Goal: Book appointment/travel/reservation

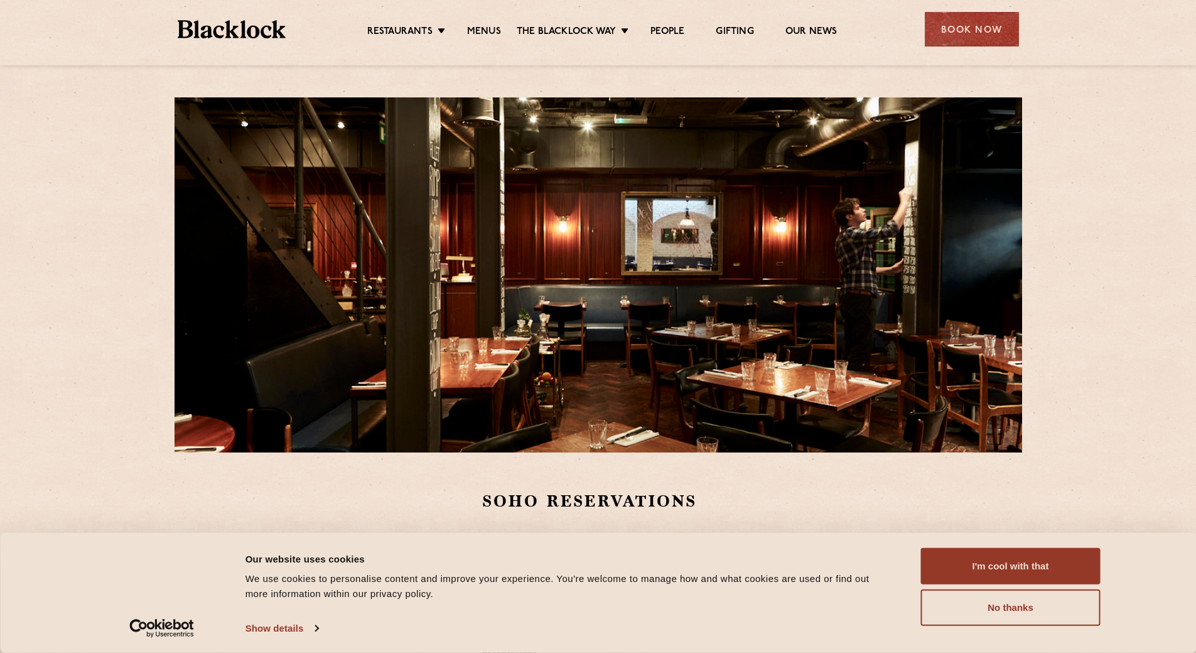
scroll to position [188, 0]
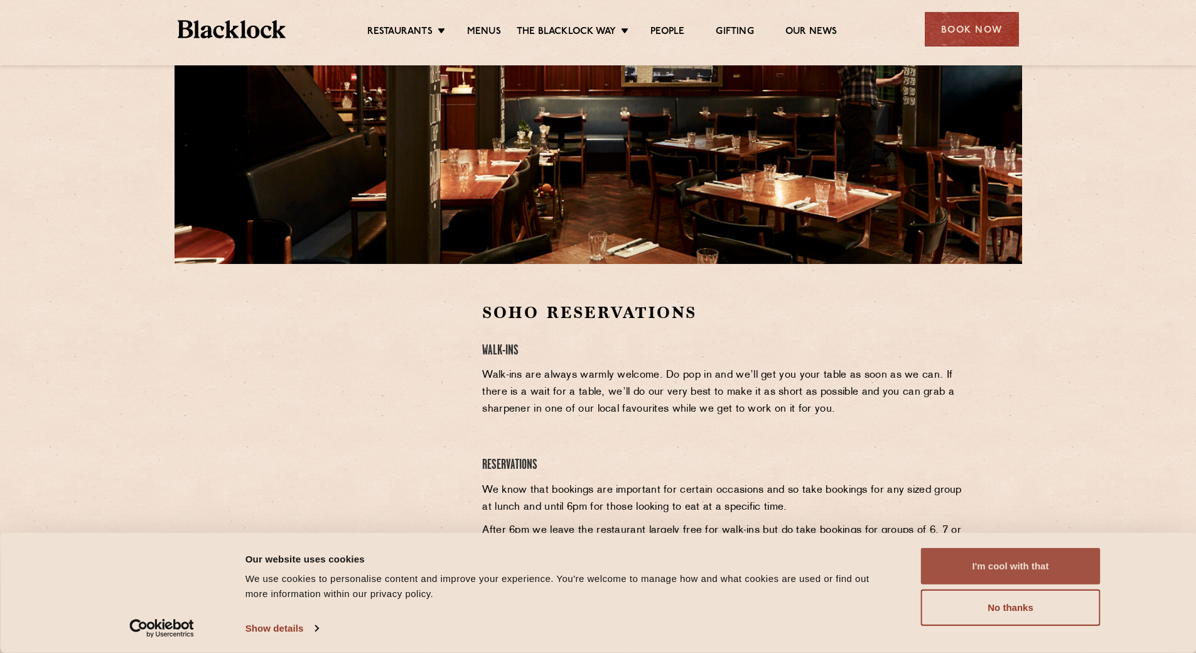
click at [1055, 568] on button "I'm cool with that" at bounding box center [1011, 566] width 180 height 36
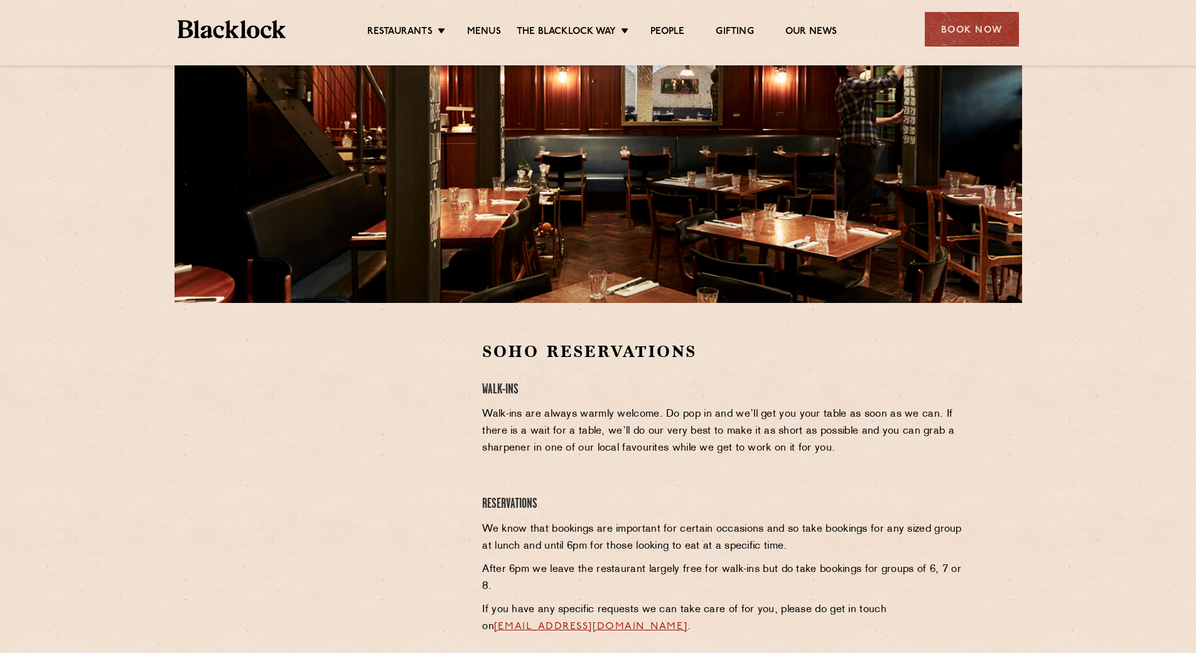
scroll to position [87, 0]
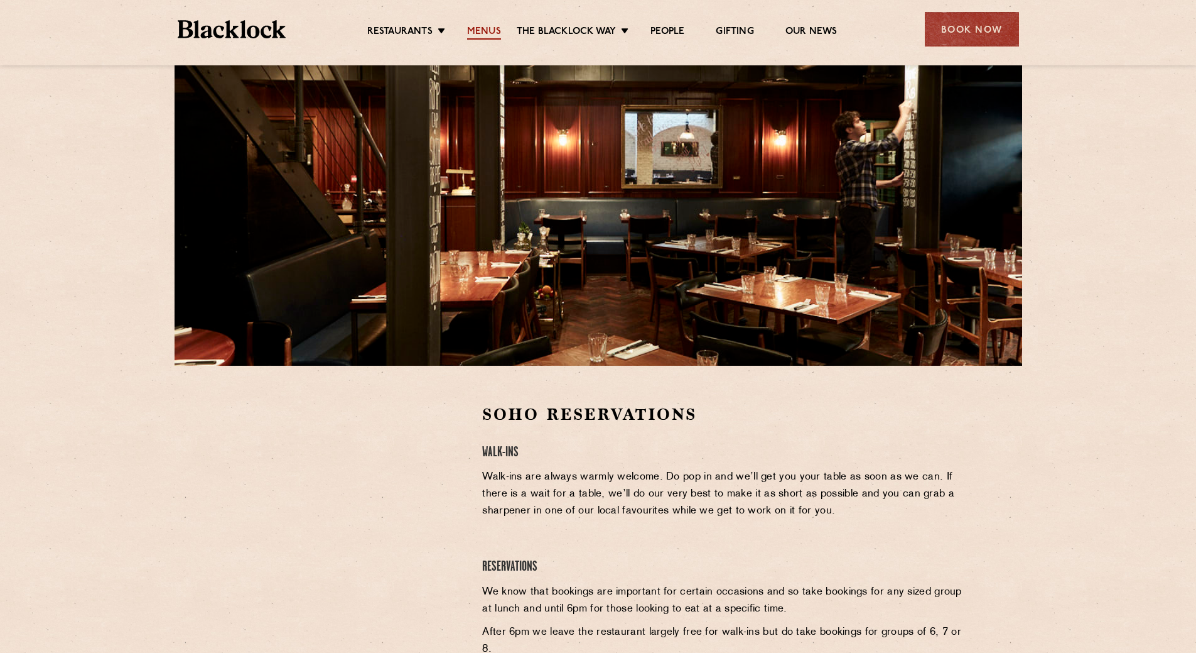
click at [499, 34] on link "Menus" at bounding box center [484, 33] width 34 height 14
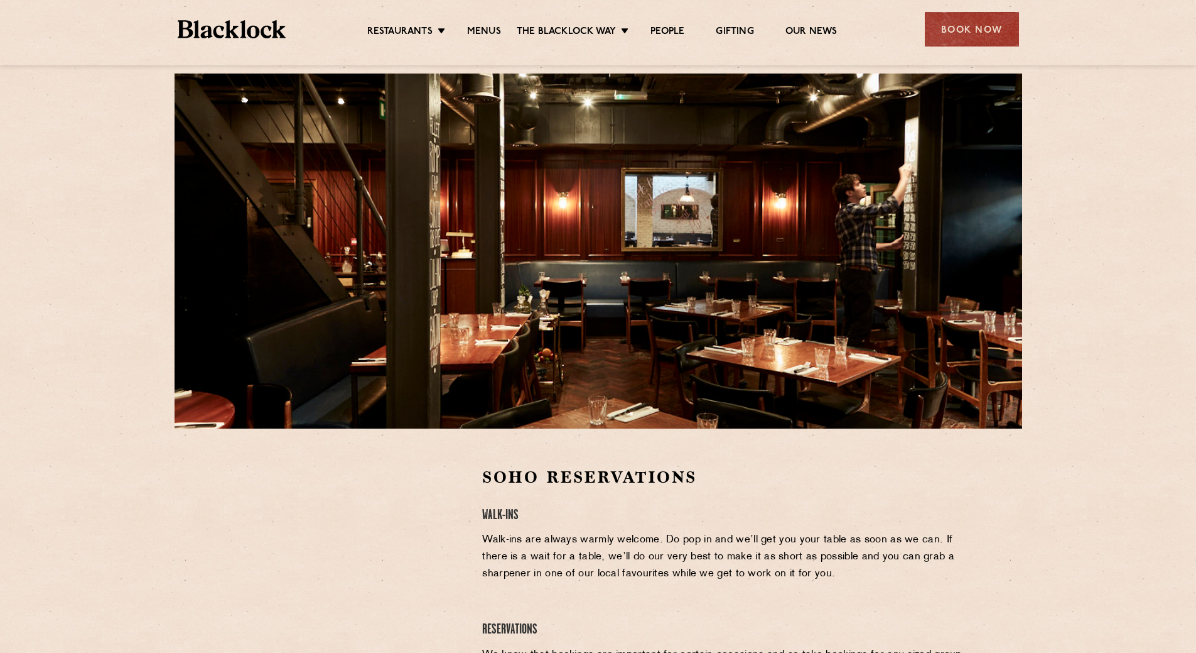
scroll to position [0, 0]
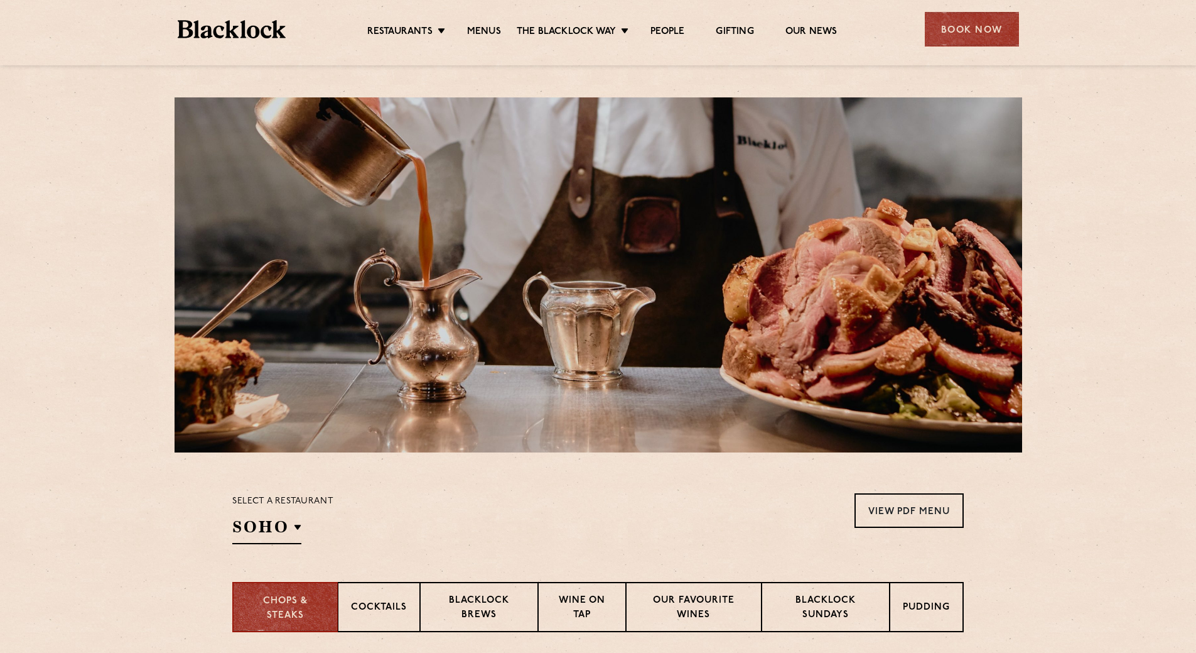
scroll to position [126, 0]
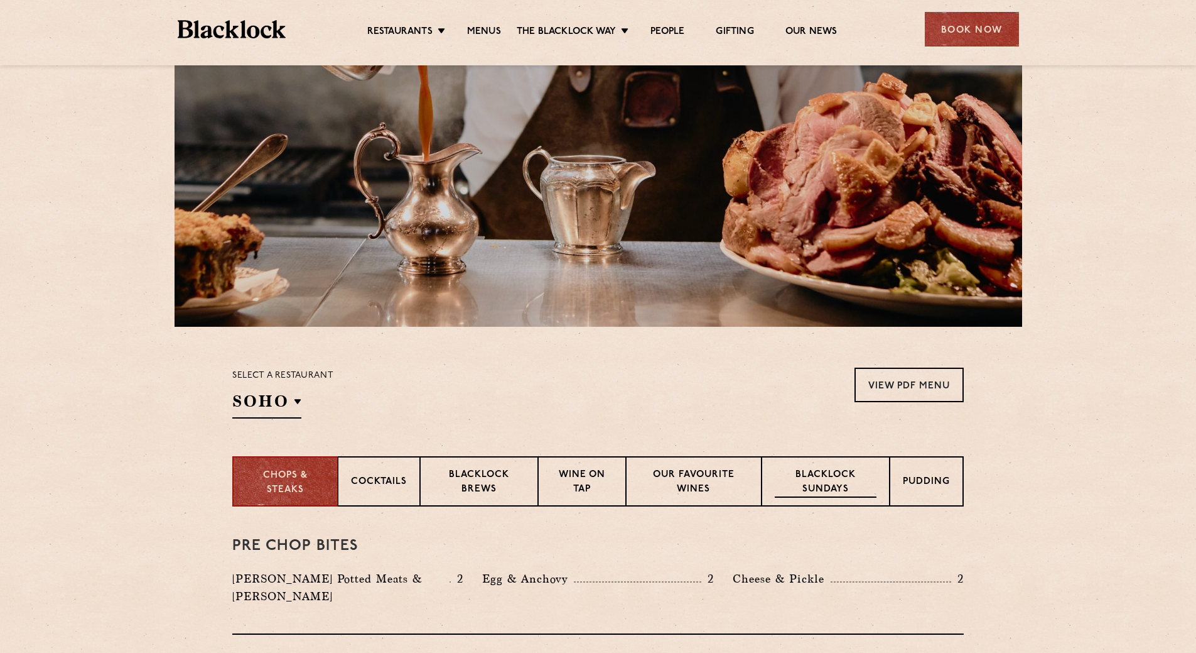
click at [825, 476] on p "Blacklock Sundays" at bounding box center [826, 483] width 102 height 30
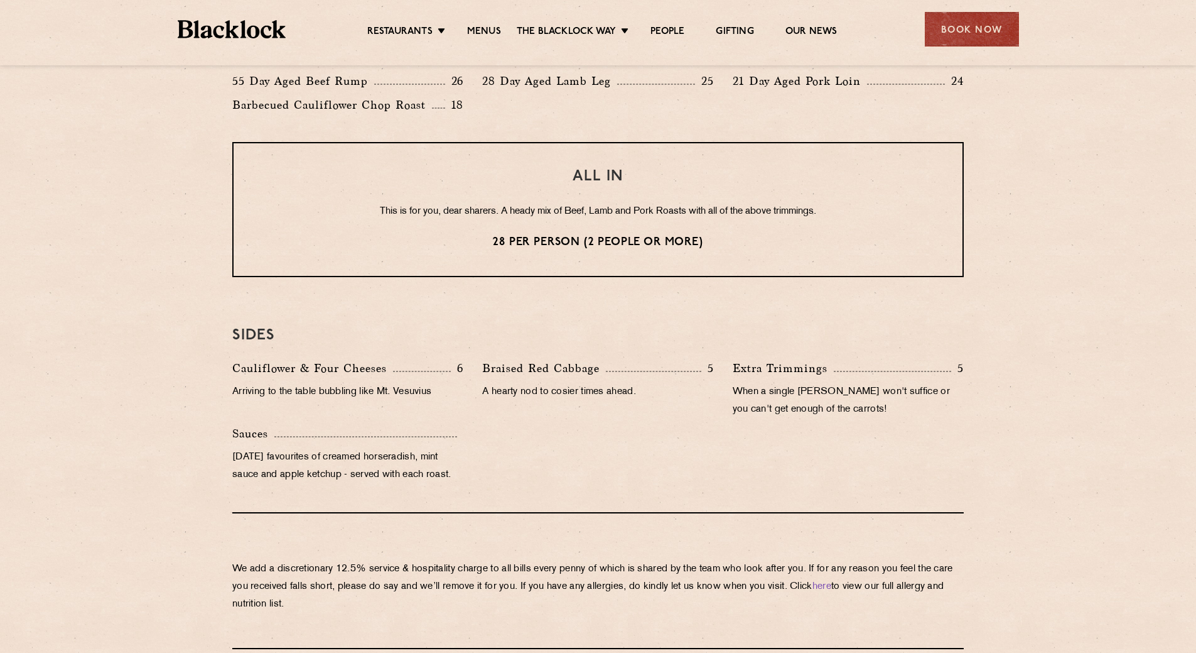
scroll to position [816, 0]
